Goal: Download file/media

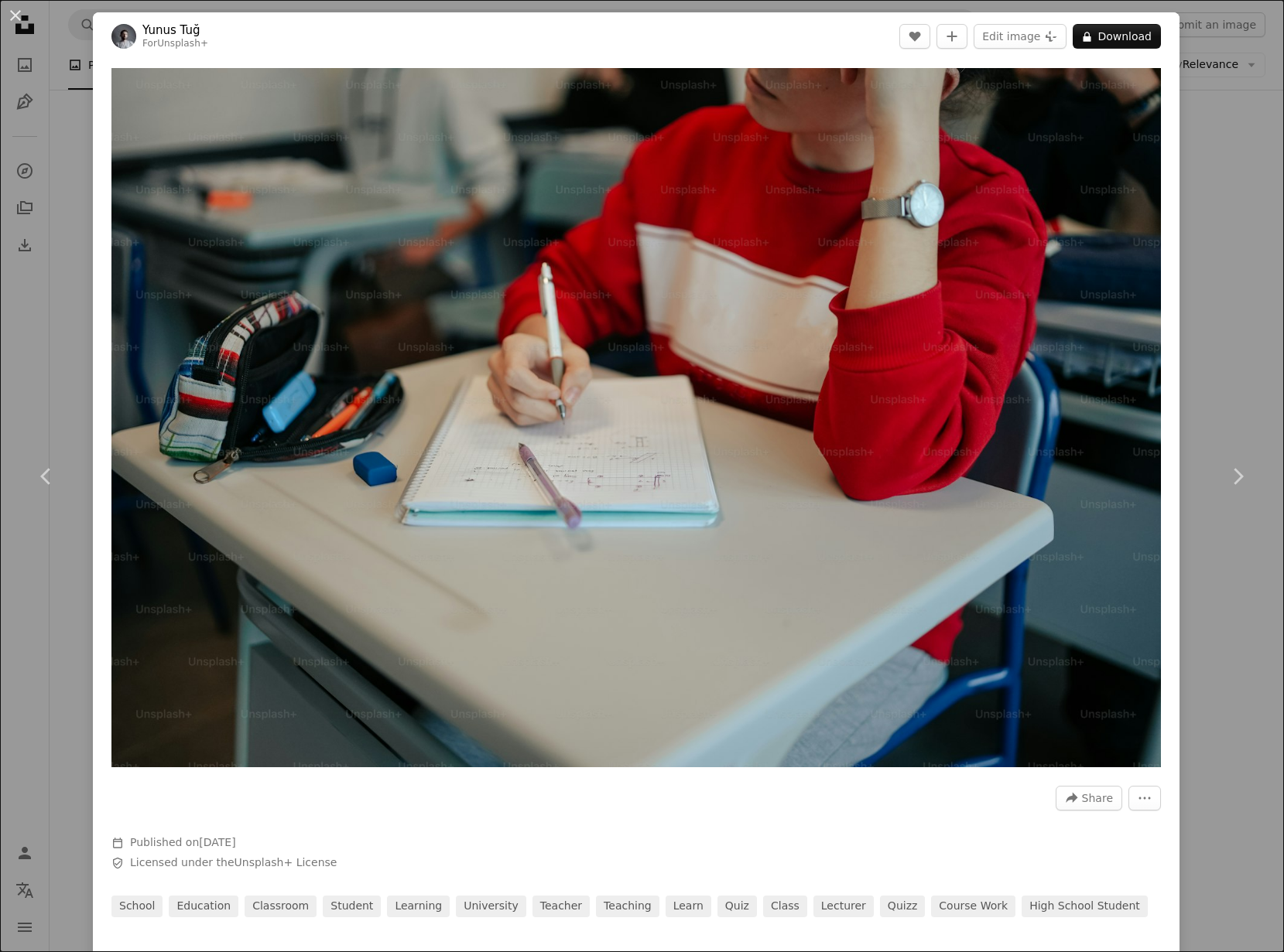
scroll to position [36279, 0]
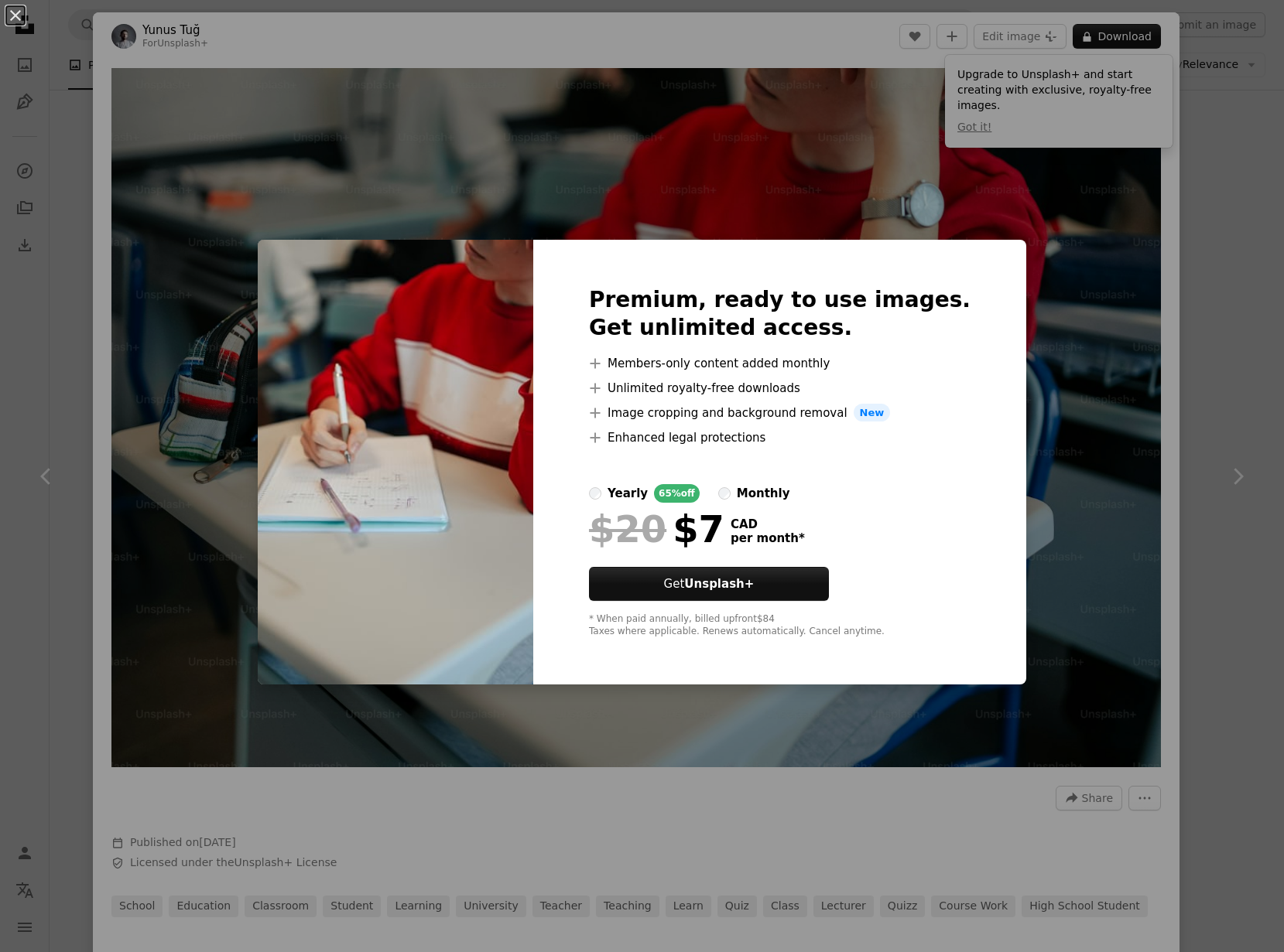
click at [646, 193] on div "An X shape Premium, ready to use images. Get unlimited access. A plus sign Memb…" at bounding box center [642, 476] width 1284 height 952
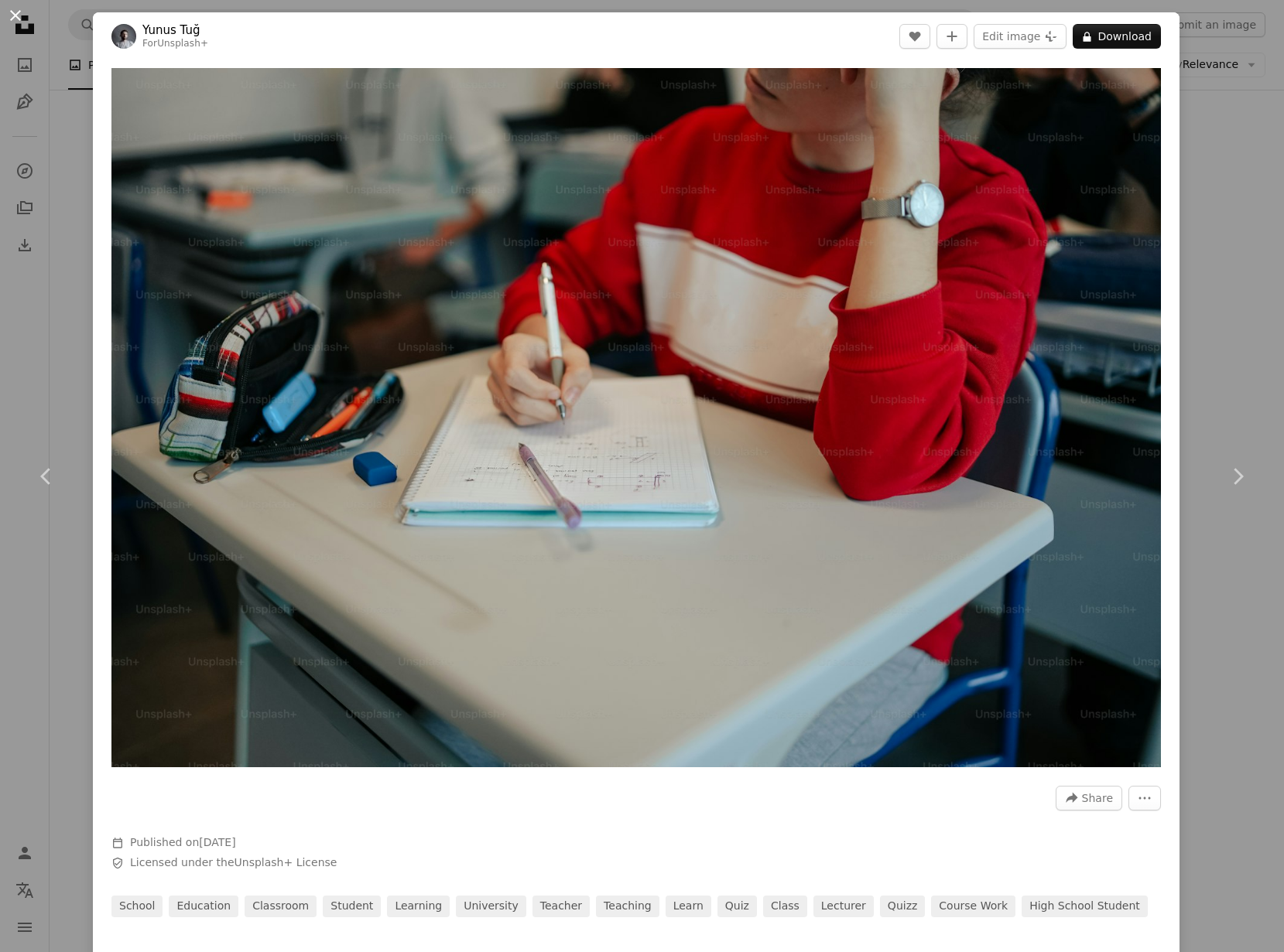
click at [12, 13] on button "An X shape" at bounding box center [14, 14] width 18 height 18
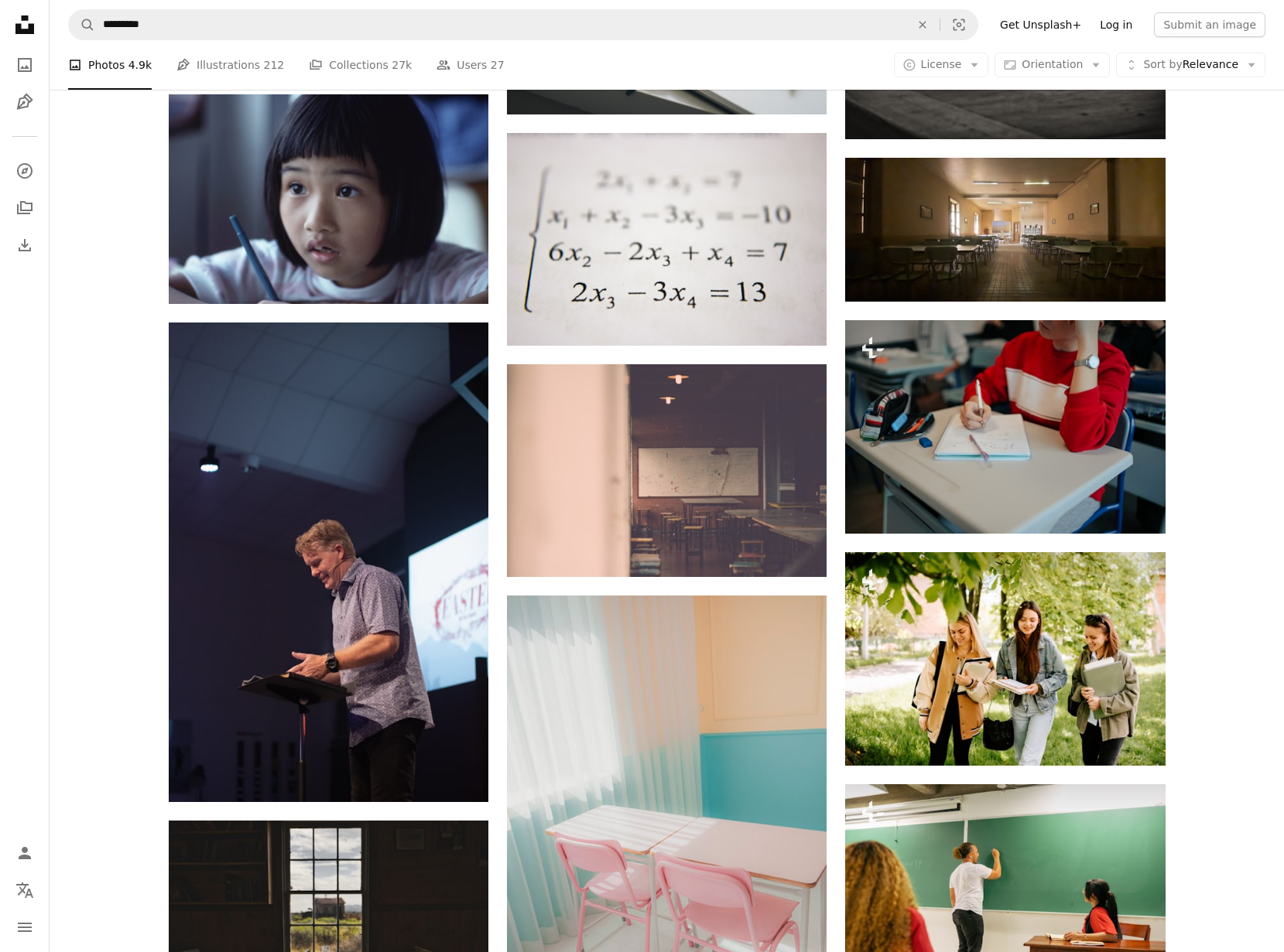
click at [1121, 22] on link "Log in" at bounding box center [1116, 25] width 51 height 25
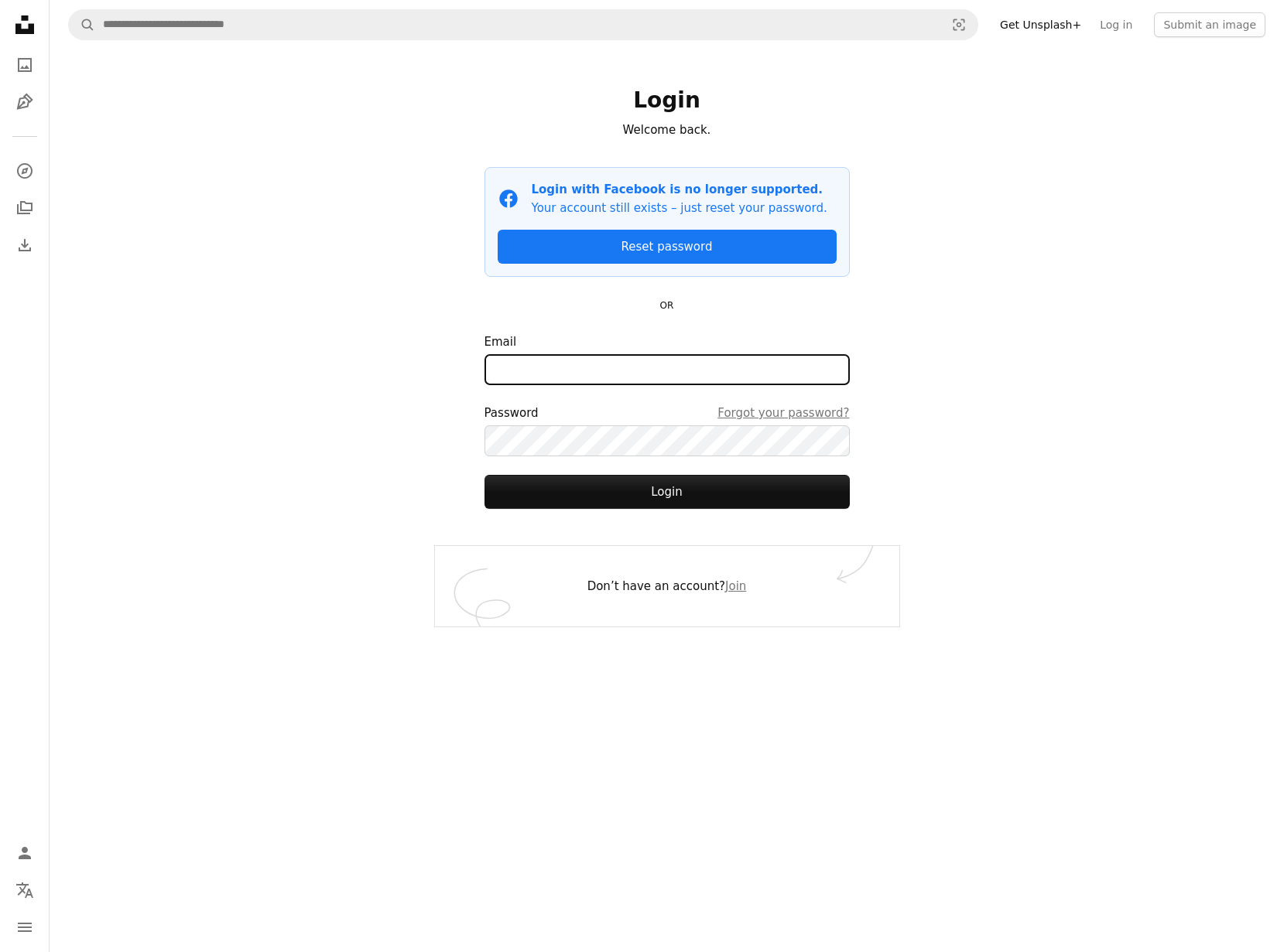
click at [671, 372] on input "Email" at bounding box center [667, 369] width 365 height 31
type input "**********"
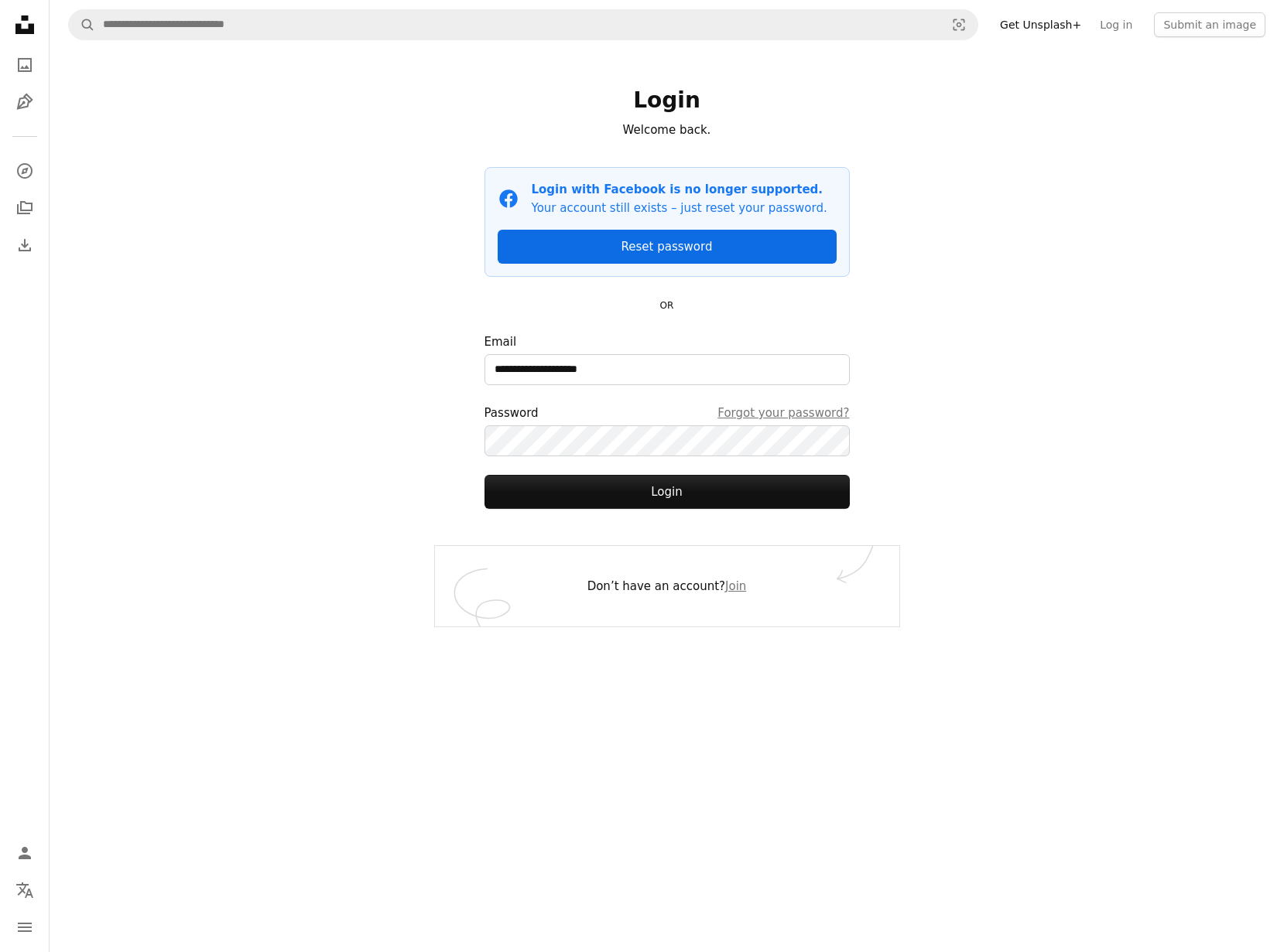
click at [637, 245] on link "Reset password" at bounding box center [667, 246] width 339 height 34
